Goal: Transaction & Acquisition: Book appointment/travel/reservation

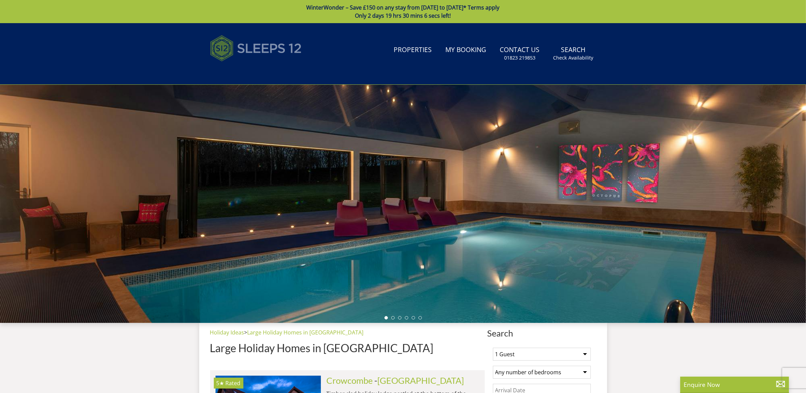
click at [282, 45] on img at bounding box center [256, 48] width 92 height 34
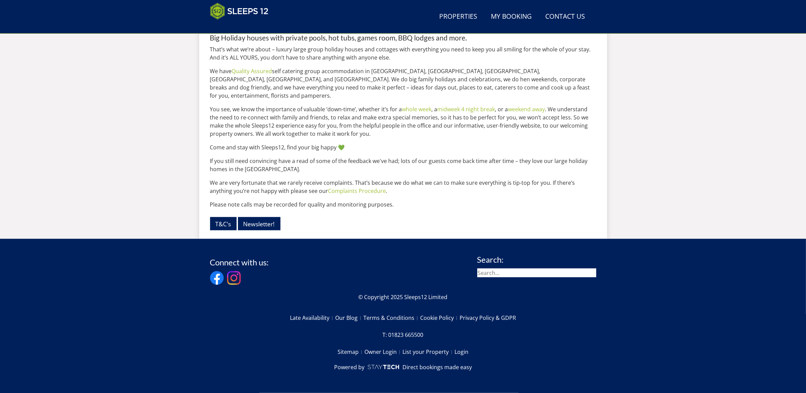
scroll to position [842, 0]
click at [378, 319] on link "Terms & Conditions" at bounding box center [391, 318] width 57 height 12
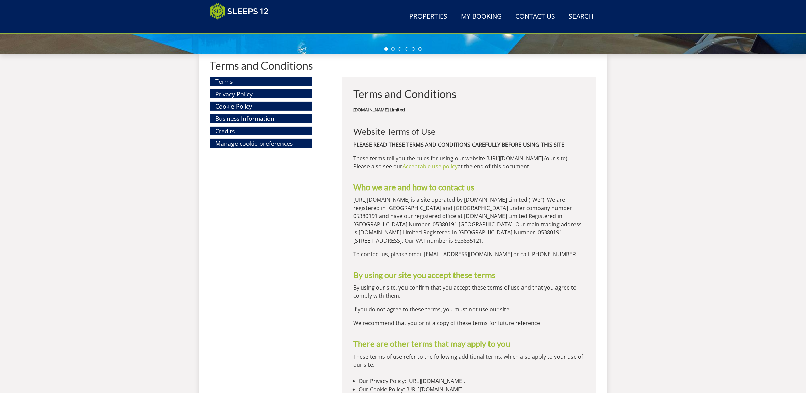
scroll to position [246, 0]
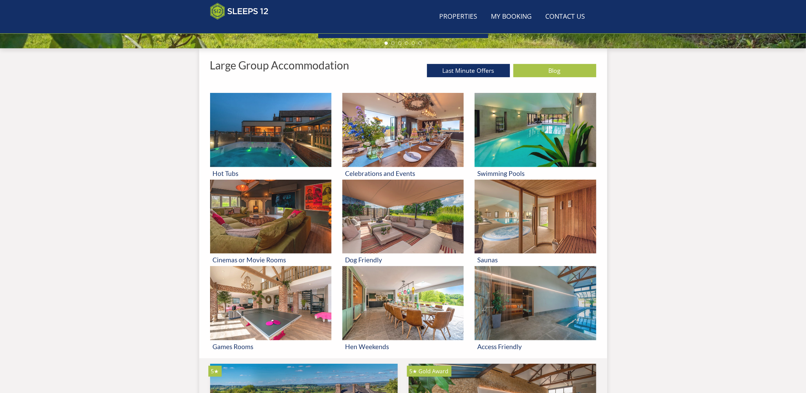
scroll to position [842, 0]
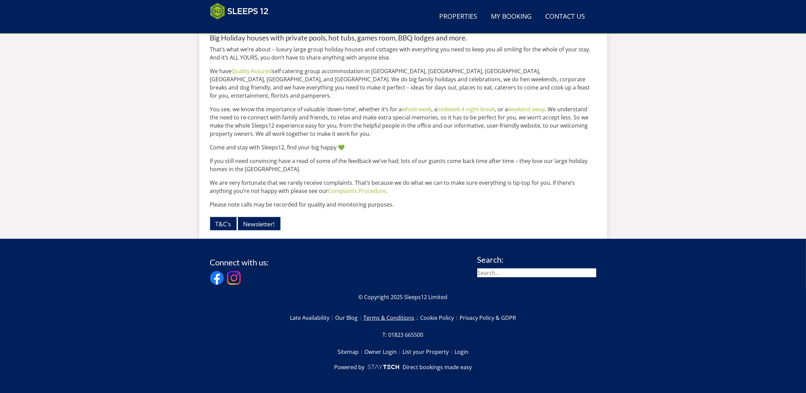
click at [400, 317] on link "Terms & Conditions" at bounding box center [391, 318] width 57 height 12
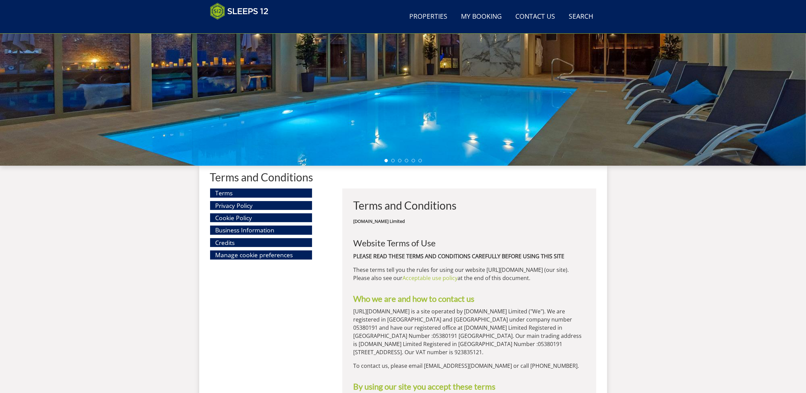
scroll to position [133, 0]
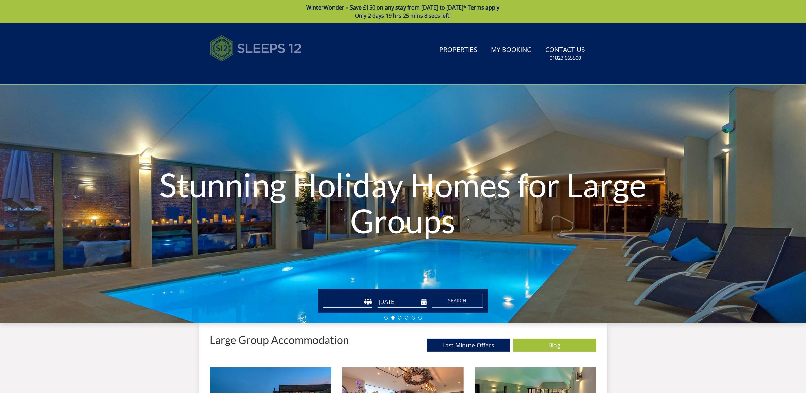
click at [252, 45] on img at bounding box center [256, 48] width 92 height 34
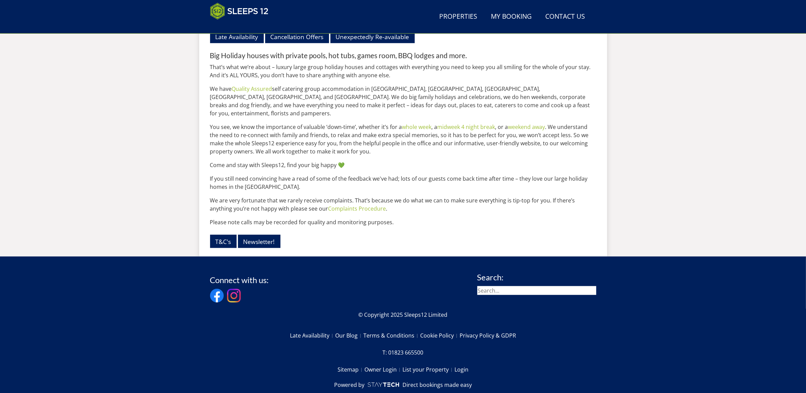
scroll to position [812, 0]
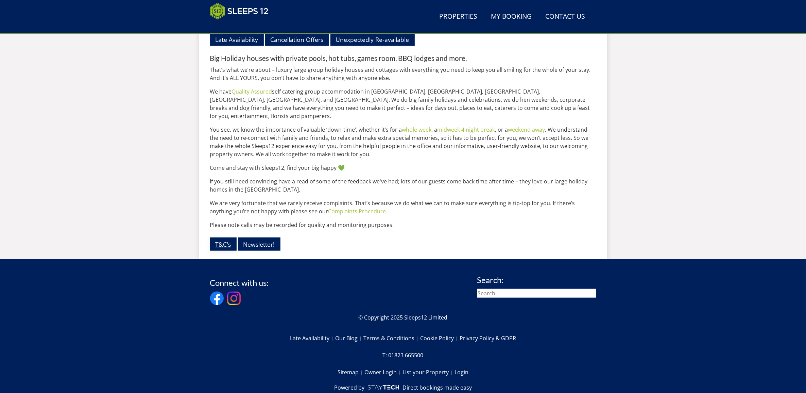
click at [222, 250] on link "T&C's" at bounding box center [223, 243] width 27 height 13
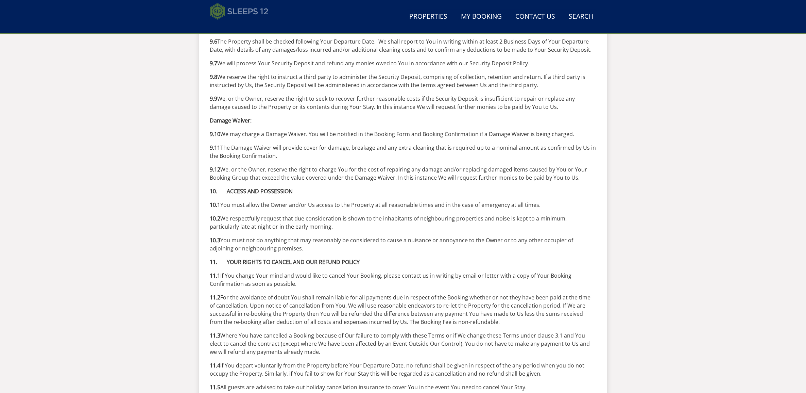
scroll to position [1981, 0]
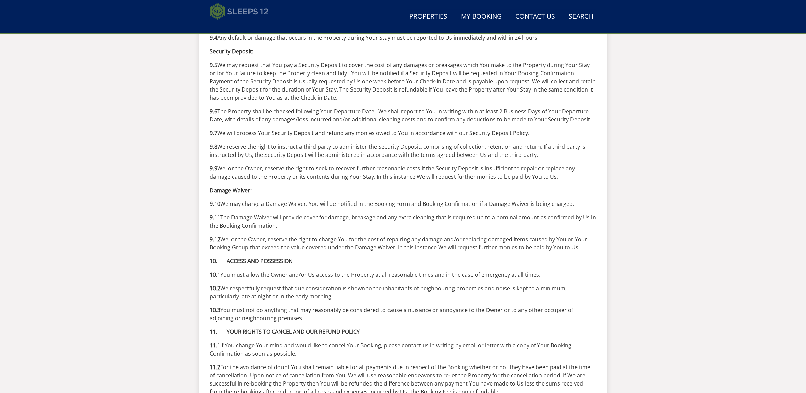
click at [251, 11] on img at bounding box center [239, 11] width 58 height 17
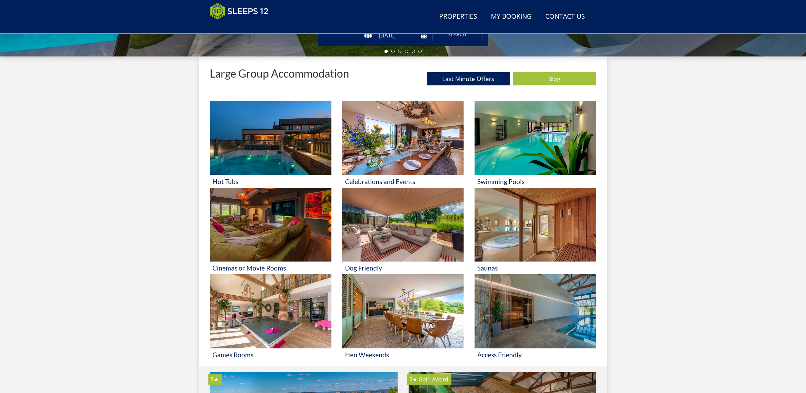
scroll to position [239, 0]
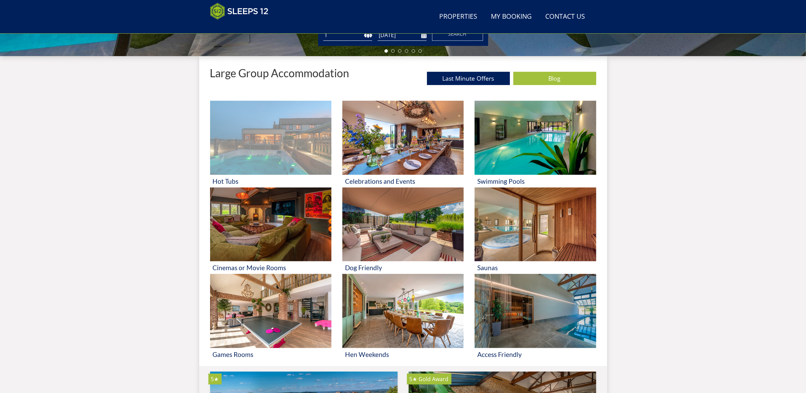
click at [229, 177] on h3 "Hot Tubs" at bounding box center [271, 180] width 116 height 7
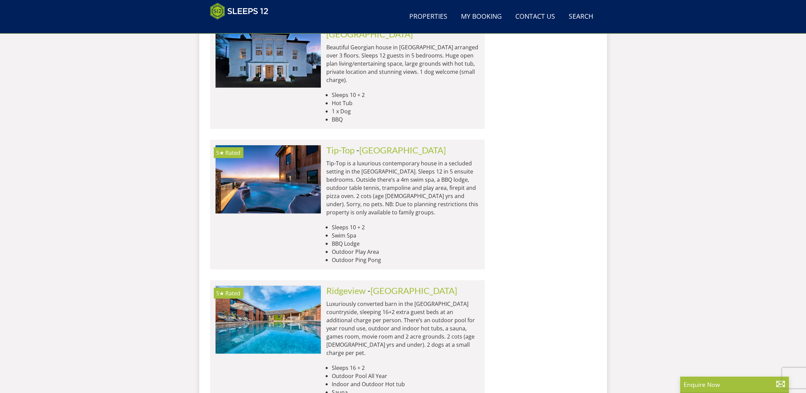
scroll to position [1040, 0]
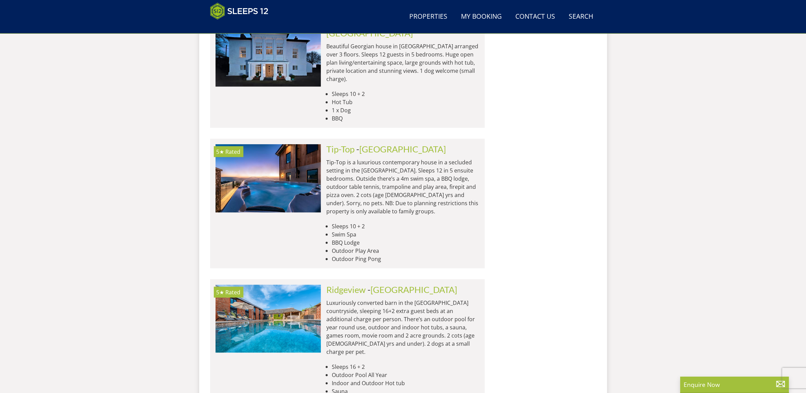
click at [345, 299] on p "Luxuriously converted barn in the [GEOGRAPHIC_DATA] countryside, sleeping 16+2 …" at bounding box center [402, 327] width 153 height 57
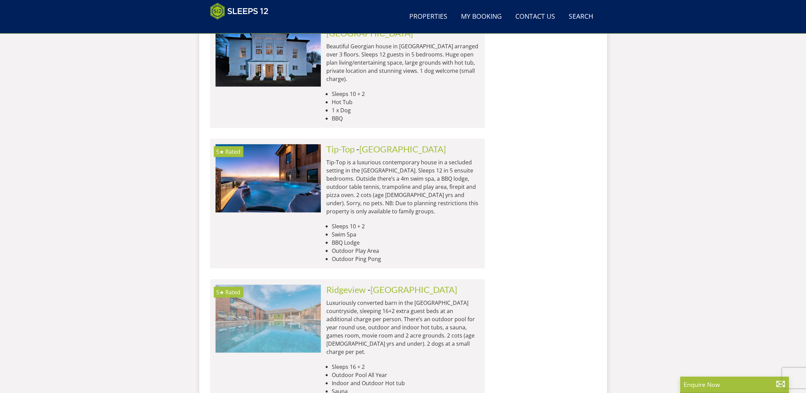
click at [273, 285] on img at bounding box center [268, 319] width 105 height 68
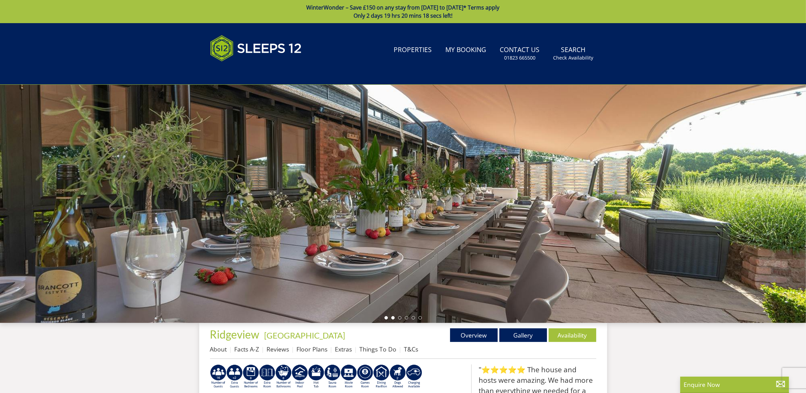
click at [391, 317] on li at bounding box center [392, 317] width 3 height 3
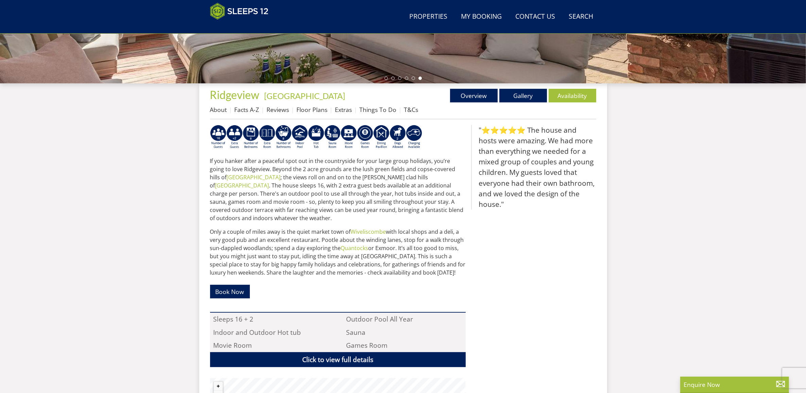
scroll to position [212, 0]
click at [564, 100] on link "Availability" at bounding box center [573, 95] width 48 height 14
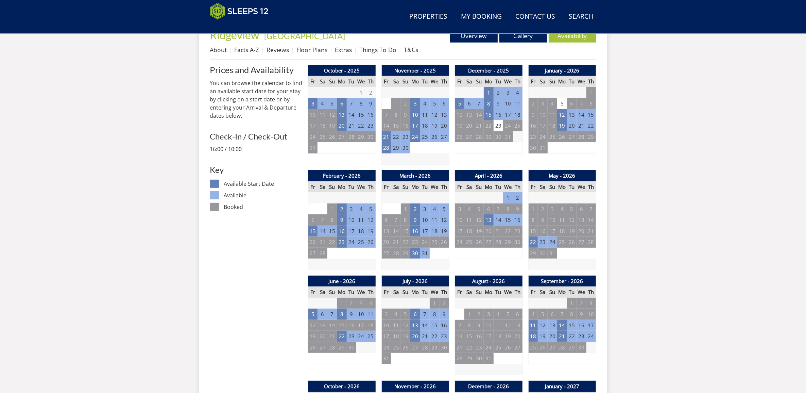
scroll to position [263, 0]
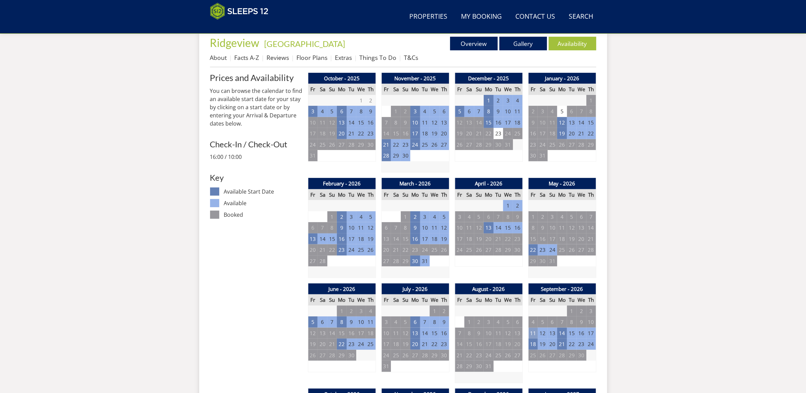
click at [534, 335] on td "11" at bounding box center [533, 332] width 10 height 11
click at [478, 41] on link "Overview" at bounding box center [474, 44] width 48 height 14
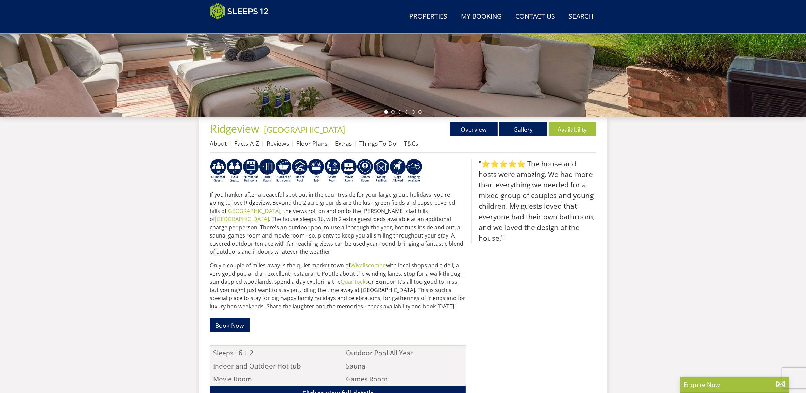
scroll to position [178, 0]
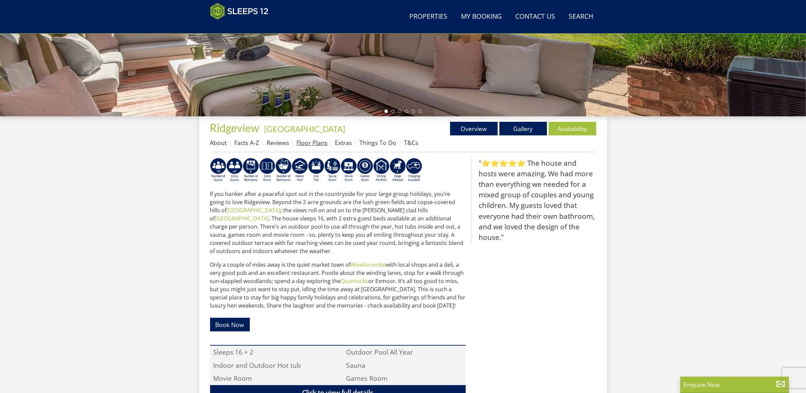
click at [308, 142] on link "Floor Plans" at bounding box center [312, 142] width 31 height 8
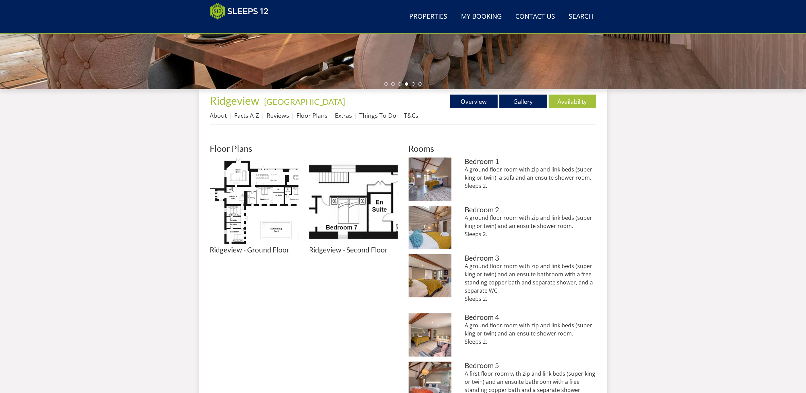
scroll to position [198, 0]
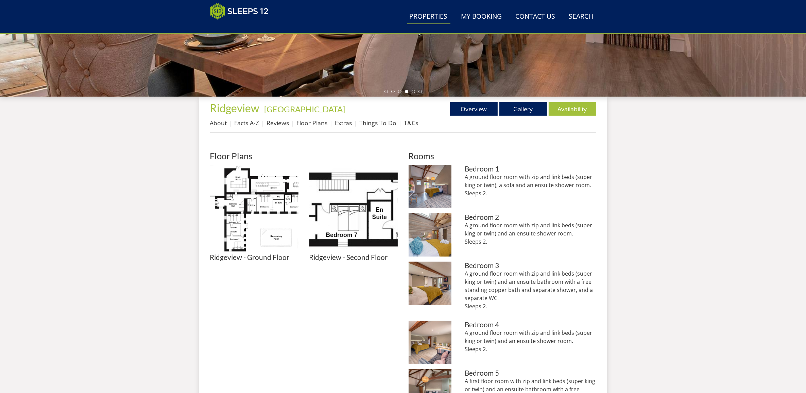
click at [446, 17] on link "Properties" at bounding box center [429, 16] width 44 height 15
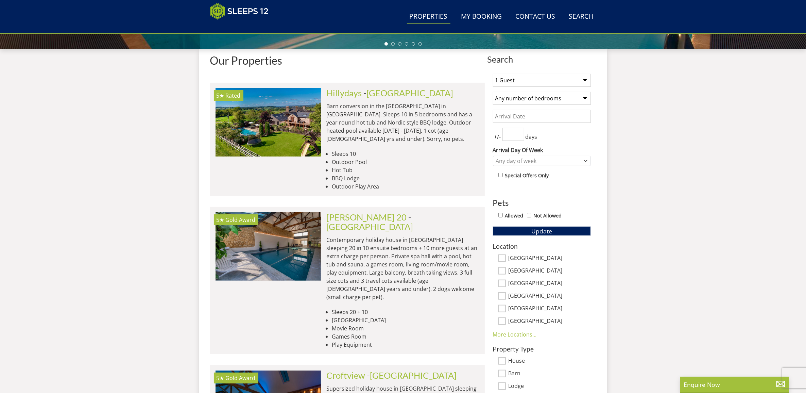
scroll to position [260, 0]
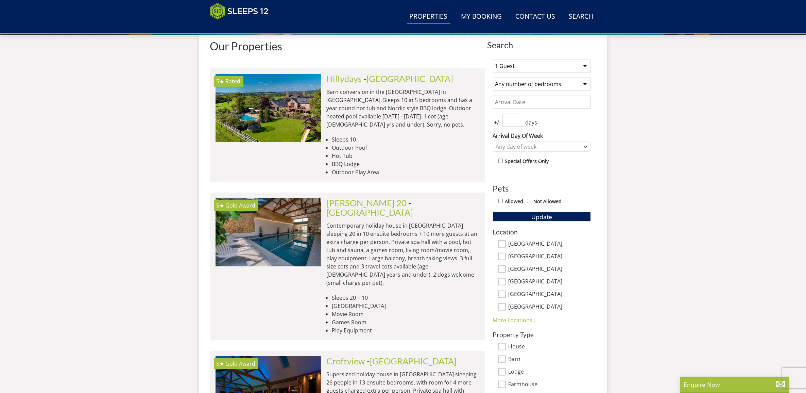
click at [583, 84] on select "Any number of bedrooms 1 Bedroom 2 Bedrooms 3 Bedrooms 4 Bedrooms 5 Bedrooms 6 …" at bounding box center [542, 84] width 98 height 13
select select "12"
click at [493, 78] on select "Any number of bedrooms 1 Bedroom 2 Bedrooms 3 Bedrooms 4 Bedrooms 5 Bedrooms 6 …" at bounding box center [542, 84] width 98 height 13
click at [555, 216] on button "Update" at bounding box center [542, 217] width 98 height 10
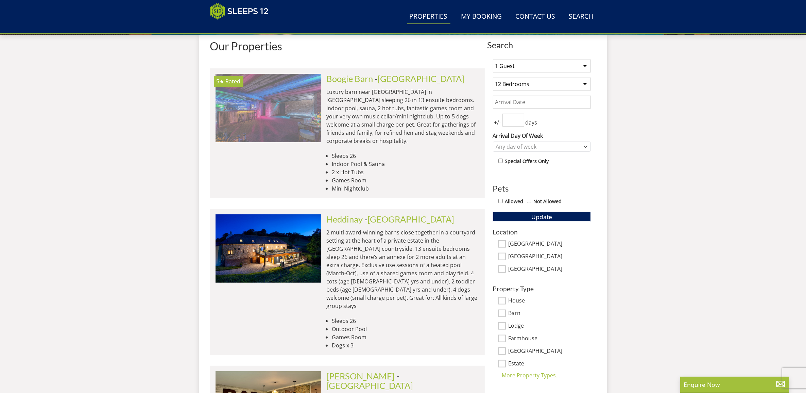
click at [278, 109] on img at bounding box center [268, 108] width 105 height 68
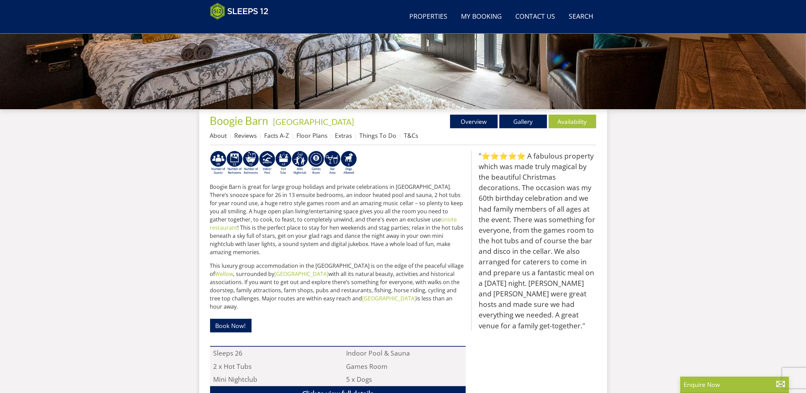
scroll to position [225, 0]
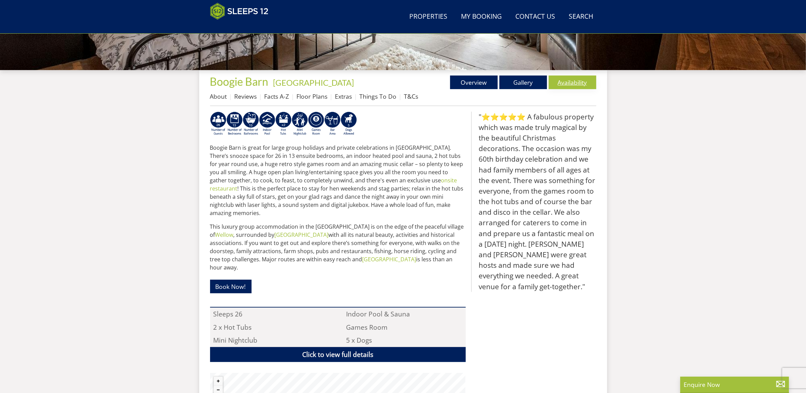
click at [580, 84] on link "Availability" at bounding box center [573, 82] width 48 height 14
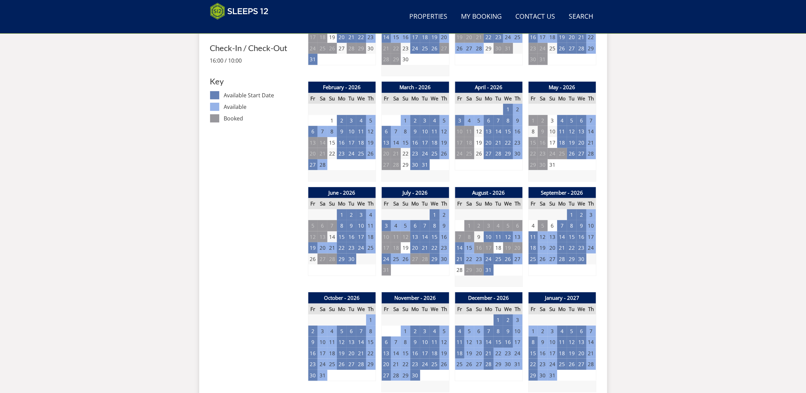
scroll to position [360, 0]
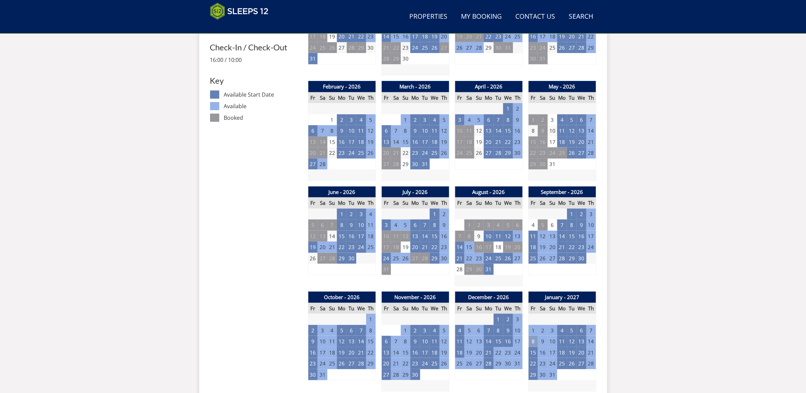
click at [528, 342] on td "8" at bounding box center [533, 341] width 10 height 11
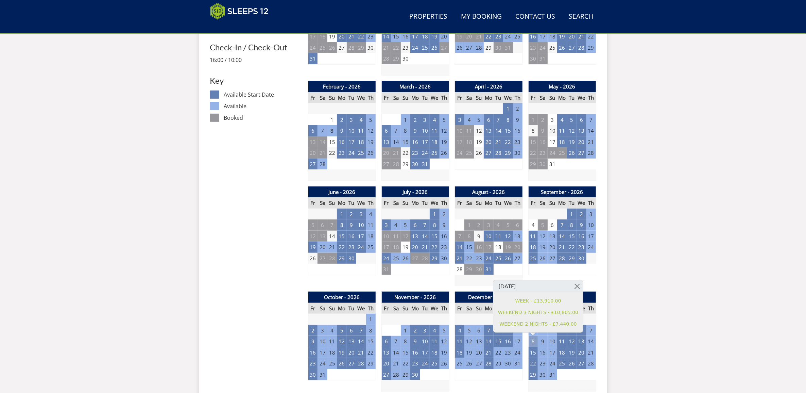
click at [528, 342] on td "8" at bounding box center [533, 341] width 10 height 11
click at [644, 270] on div "Search Menu Properties My Booking Contact Us [PHONE_NUMBER] Search Check Availa…" at bounding box center [403, 348] width 806 height 1371
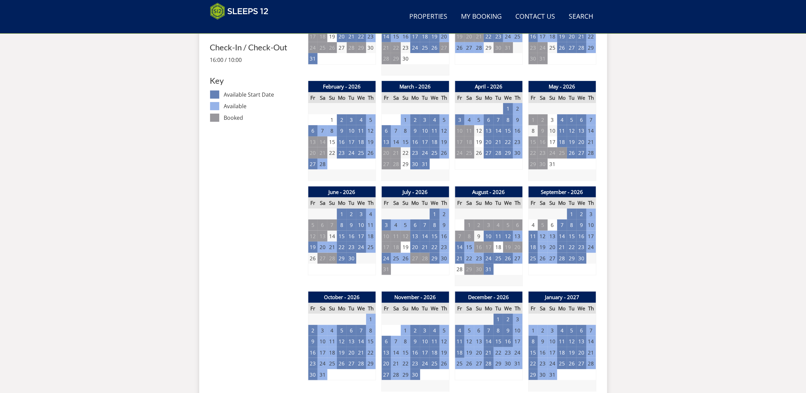
scroll to position [0, 0]
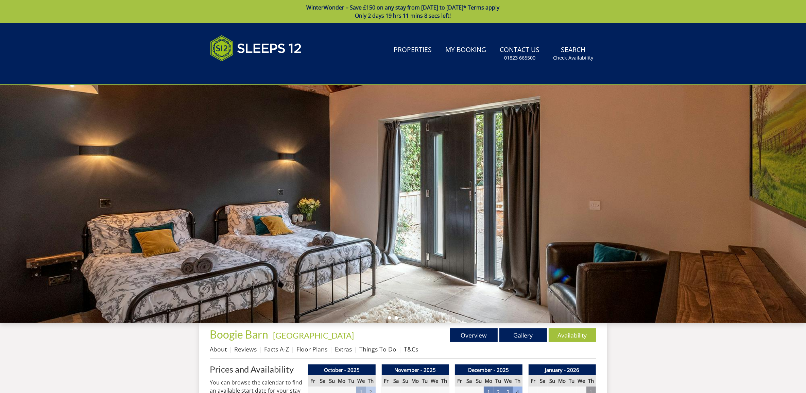
click at [397, 319] on li at bounding box center [396, 317] width 3 height 3
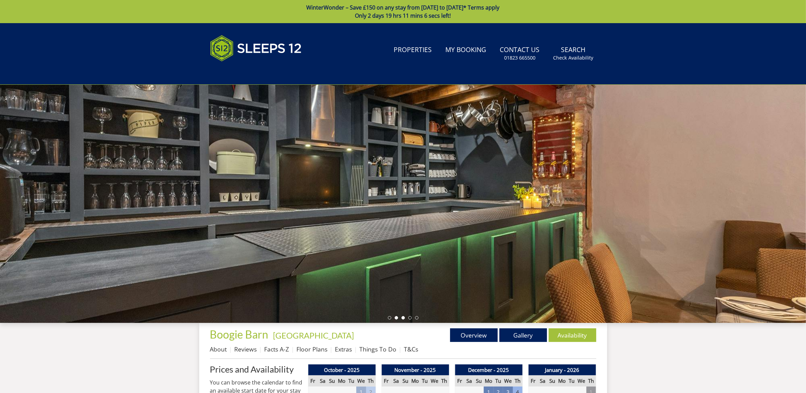
click at [403, 318] on li at bounding box center [403, 317] width 3 height 3
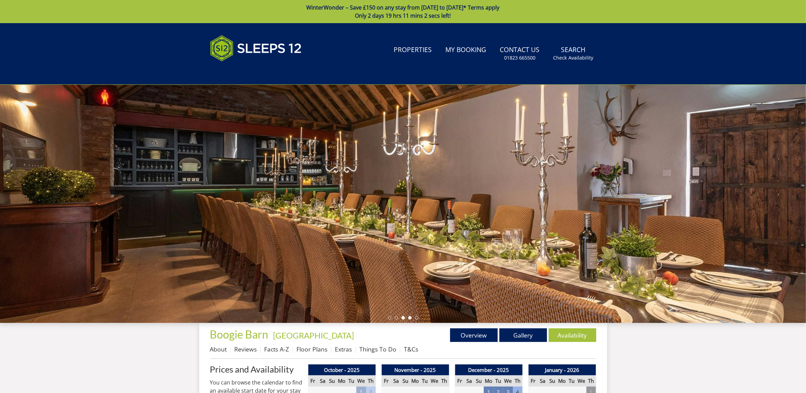
click at [410, 316] on li at bounding box center [409, 317] width 3 height 3
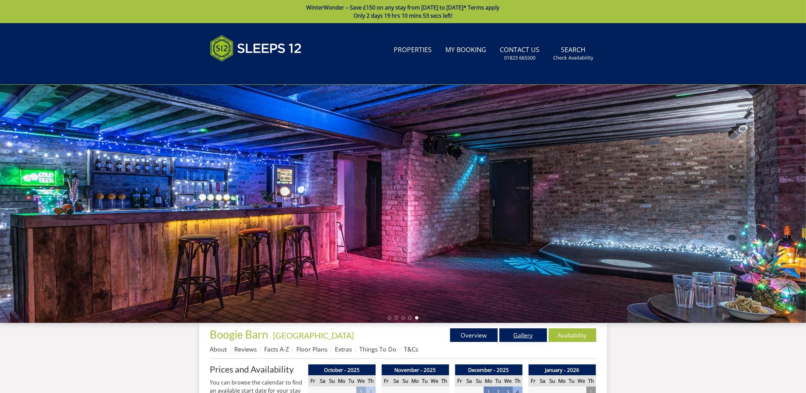
click at [534, 332] on link "Gallery" at bounding box center [523, 335] width 48 height 14
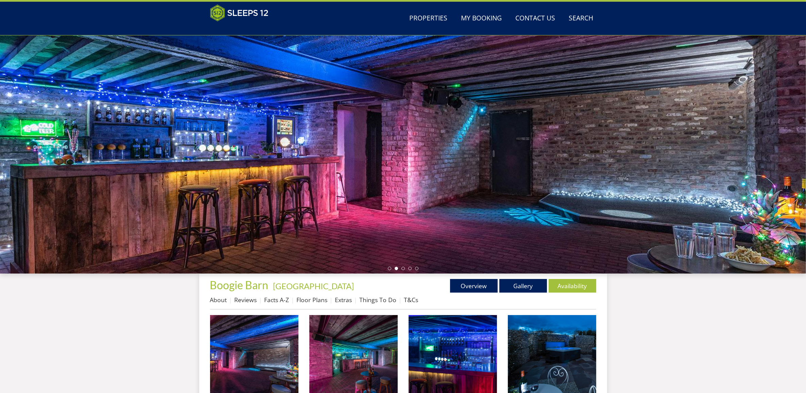
scroll to position [3, 0]
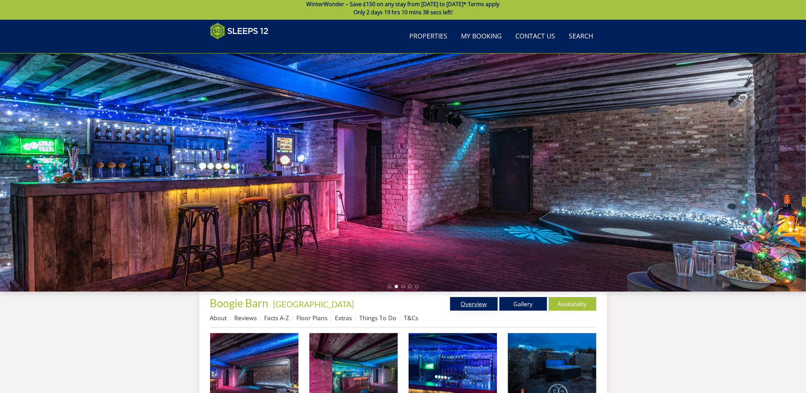
click at [479, 304] on link "Overview" at bounding box center [474, 304] width 48 height 14
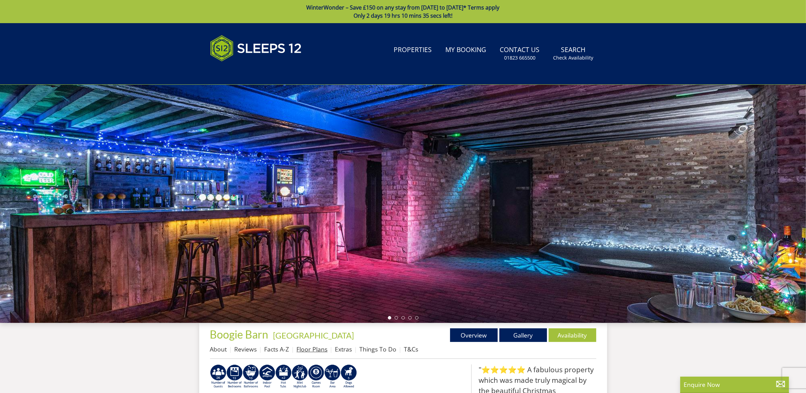
click at [301, 348] on link "Floor Plans" at bounding box center [312, 349] width 31 height 8
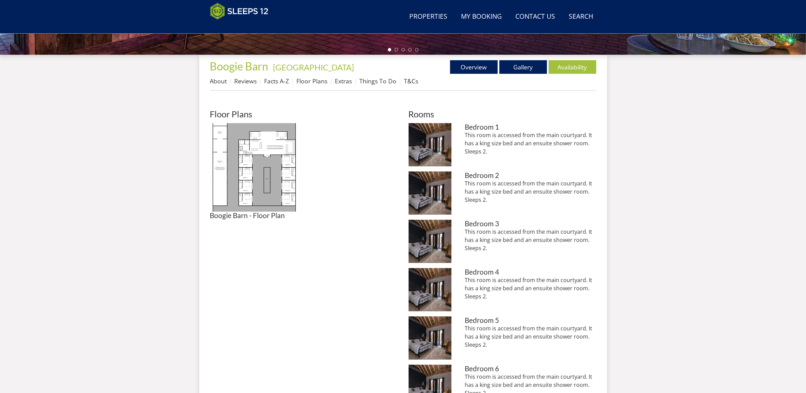
scroll to position [243, 0]
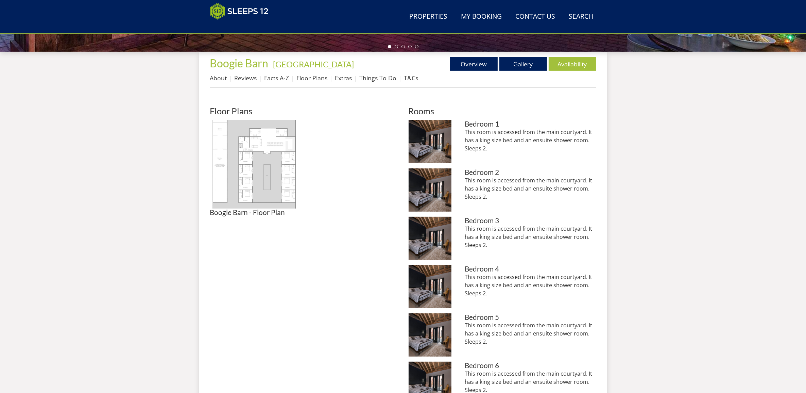
click at [271, 193] on img at bounding box center [254, 164] width 88 height 88
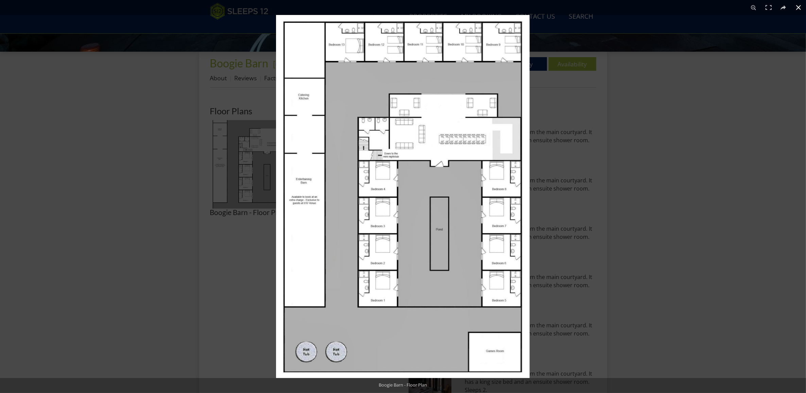
click at [685, 236] on div at bounding box center [679, 211] width 806 height 393
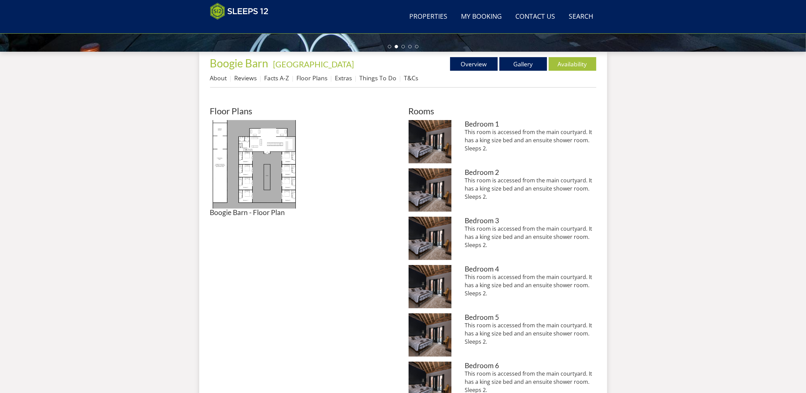
click at [692, 236] on div "Search Menu Properties My Booking Contact Us [PHONE_NUMBER] Search Check Availa…" at bounding box center [403, 270] width 806 height 981
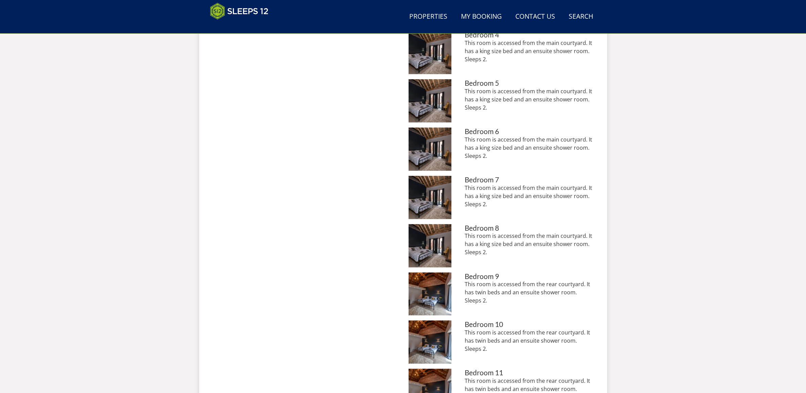
scroll to position [0, 0]
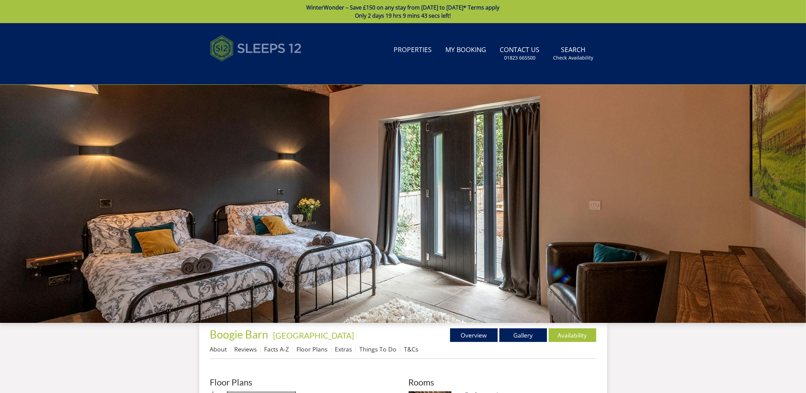
click at [259, 43] on img at bounding box center [256, 48] width 92 height 34
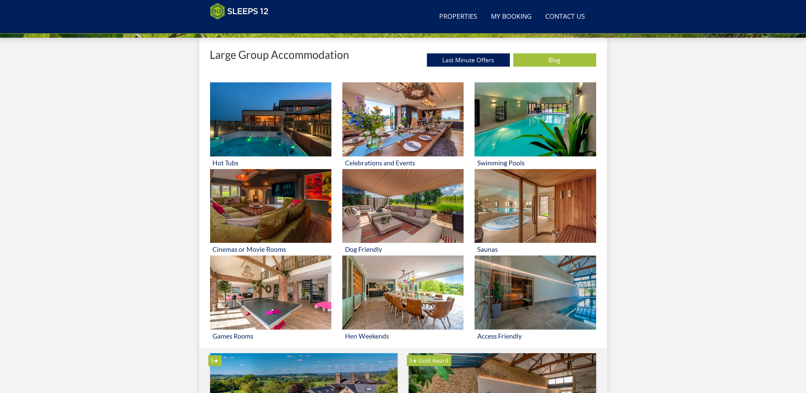
scroll to position [259, 0]
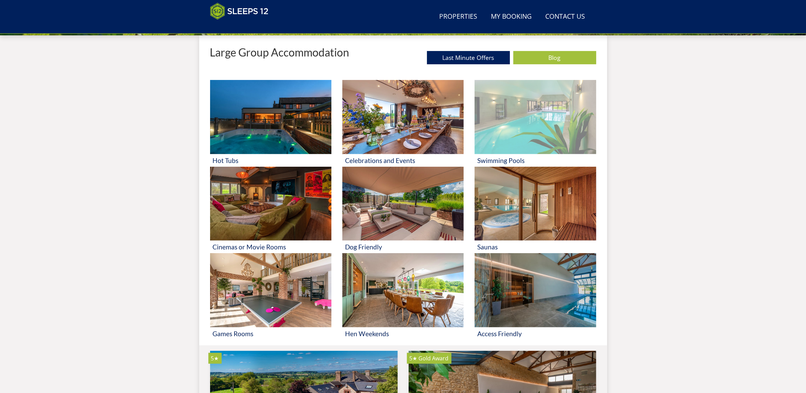
click at [495, 147] on img at bounding box center [535, 117] width 121 height 74
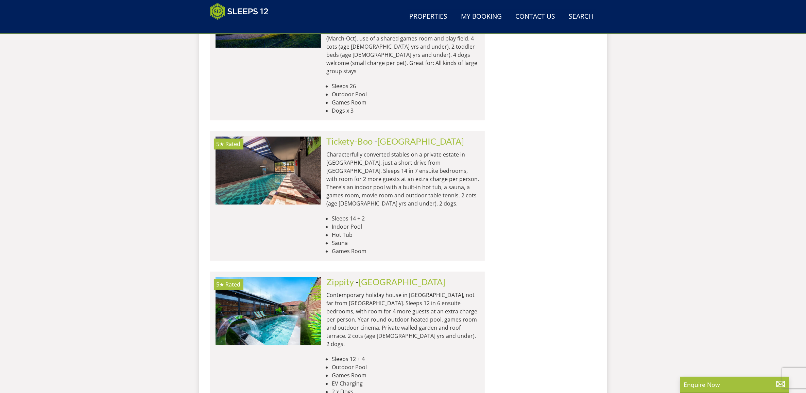
scroll to position [1958, 0]
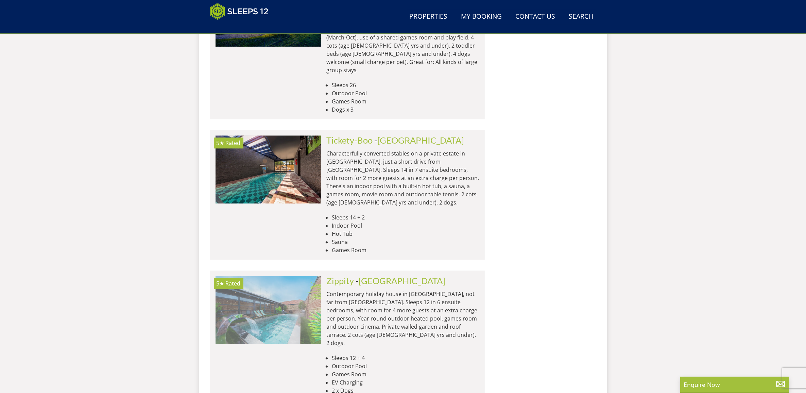
click at [272, 276] on img at bounding box center [268, 310] width 105 height 68
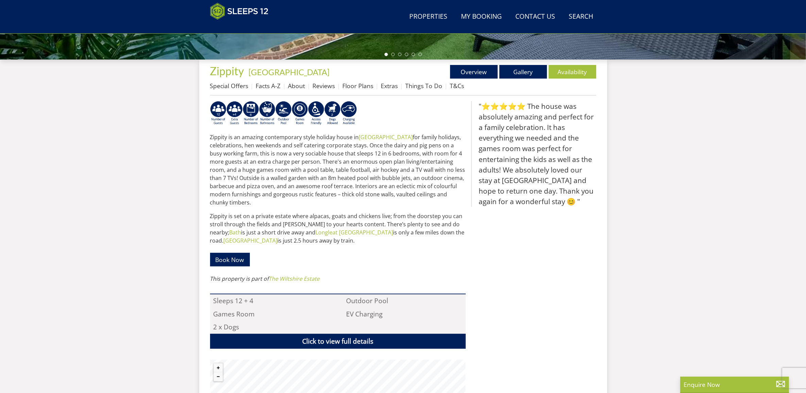
scroll to position [236, 0]
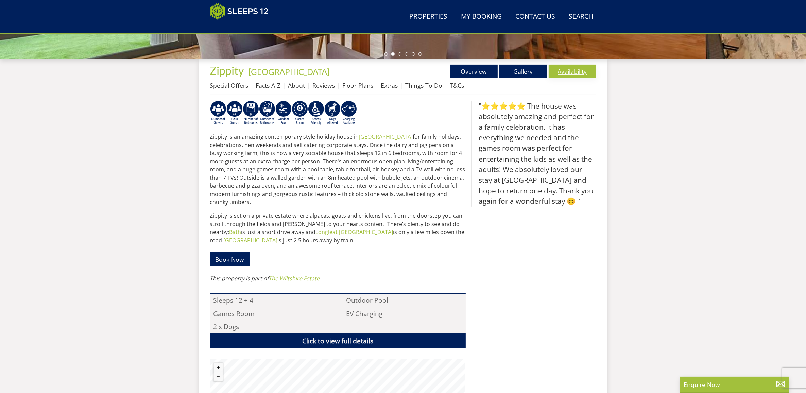
click at [579, 66] on link "Availability" at bounding box center [573, 72] width 48 height 14
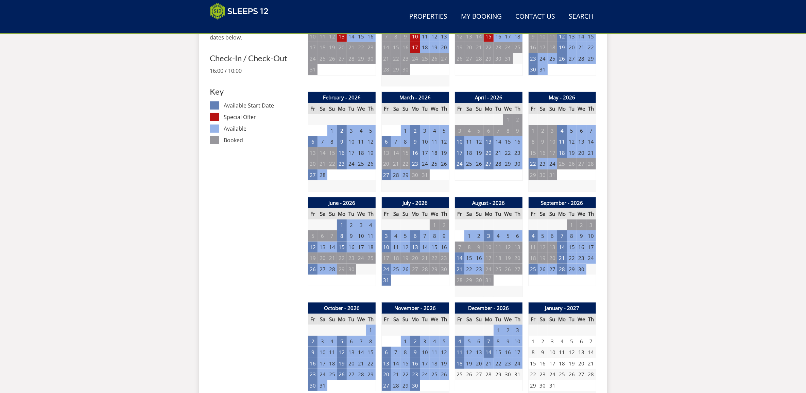
scroll to position [350, 0]
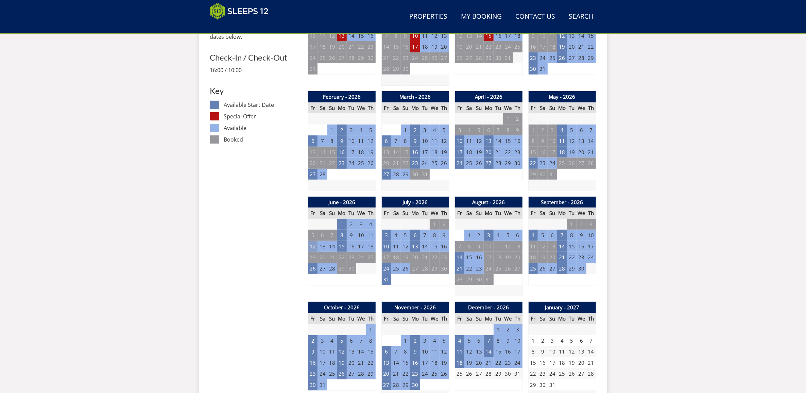
click at [313, 250] on td "12" at bounding box center [313, 246] width 10 height 11
click at [307, 274] on link "WEEKEND - £4,374.00" at bounding box center [314, 274] width 53 height 7
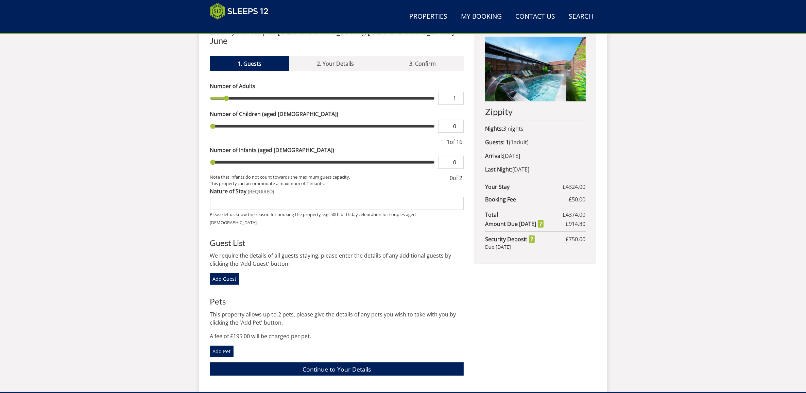
scroll to position [273, 0]
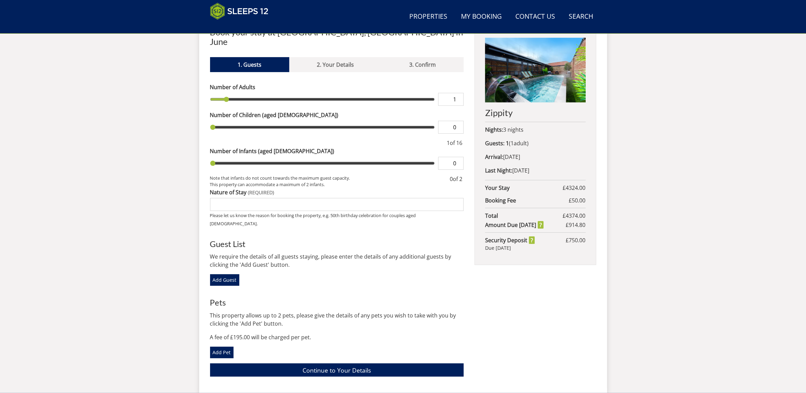
click at [642, 255] on div "Search Menu Properties My Booking Contact Us [PHONE_NUMBER] Search Check Availa…" at bounding box center [403, 71] width 806 height 643
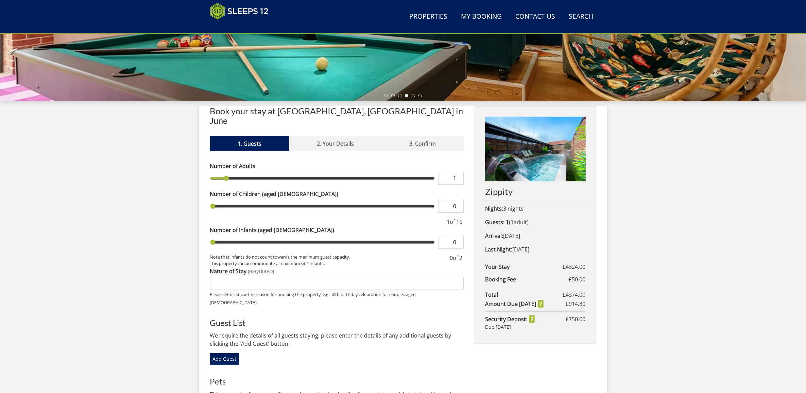
scroll to position [169, 0]
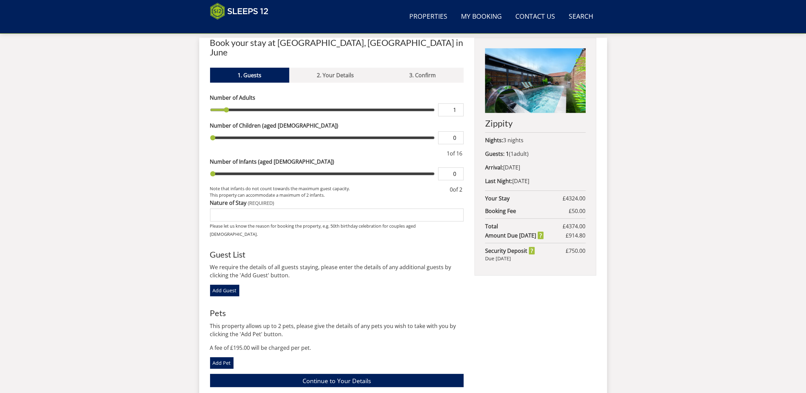
scroll to position [266, 0]
